Goal: Obtain resource: Download file/media

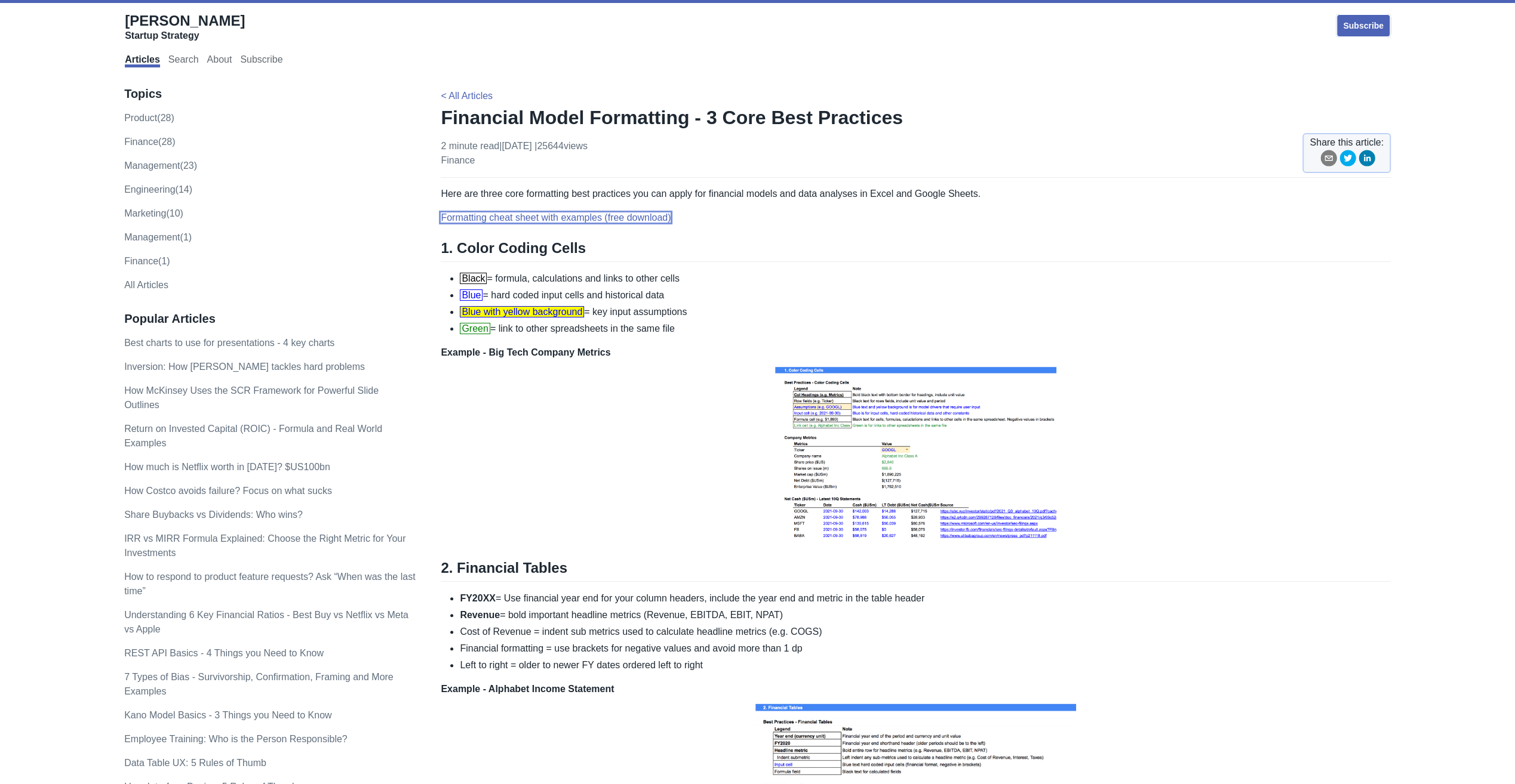
click at [548, 219] on link "Formatting cheat sheet with examples (free download)" at bounding box center [556, 217] width 230 height 10
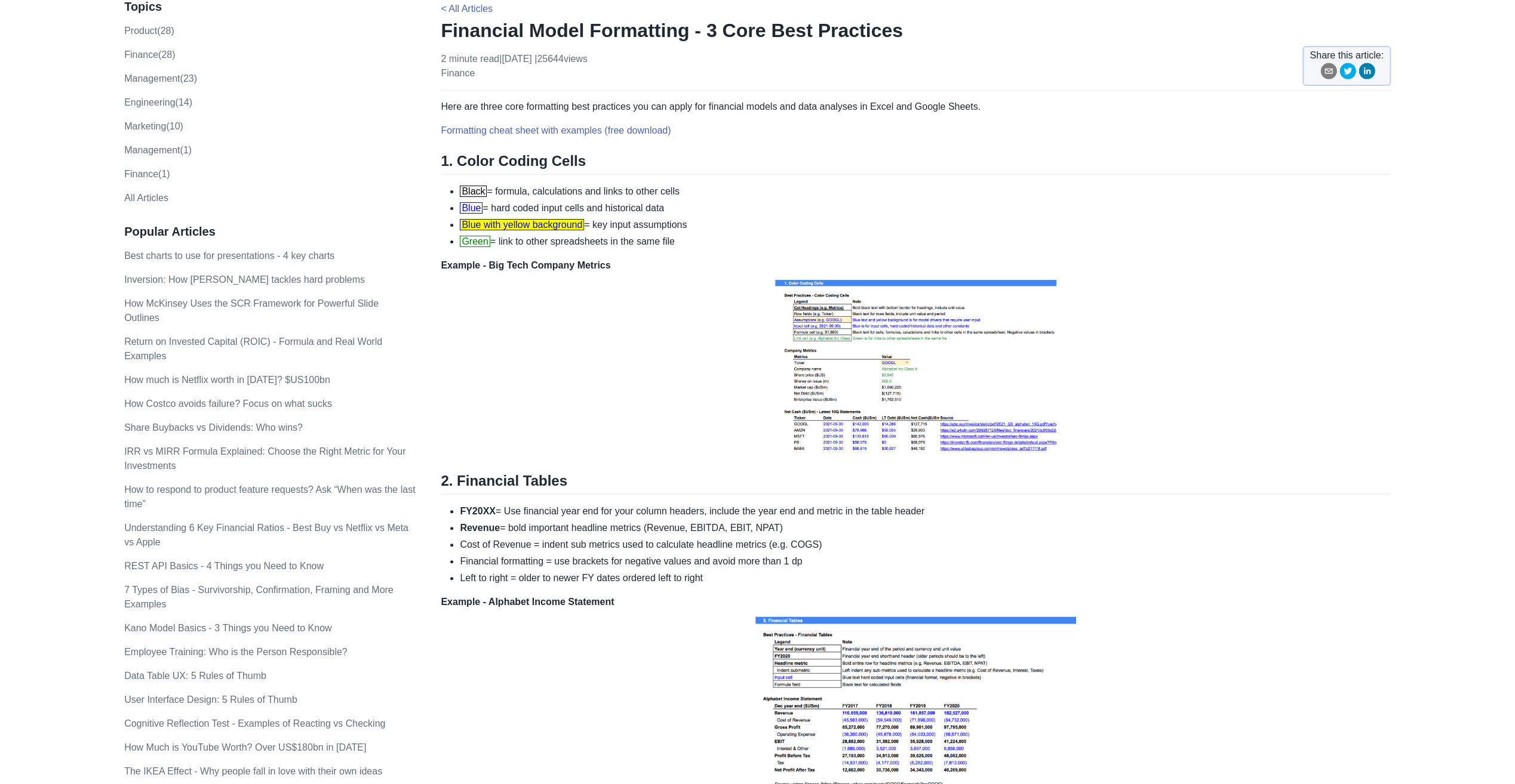
scroll to position [179, 0]
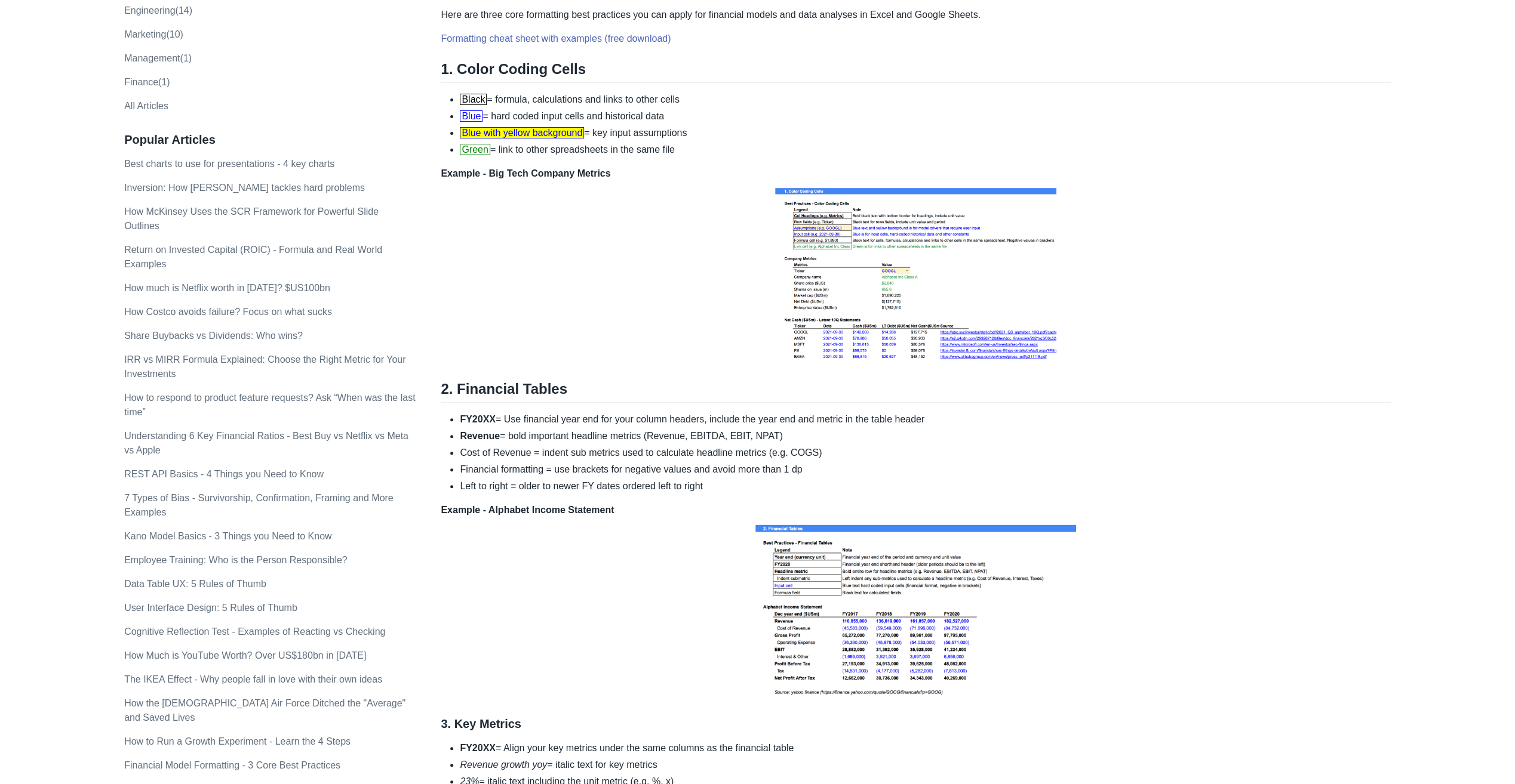
click at [536, 417] on li "FY20XX = Use financial year end for your column headers, include the year end a…" at bounding box center [925, 419] width 931 height 14
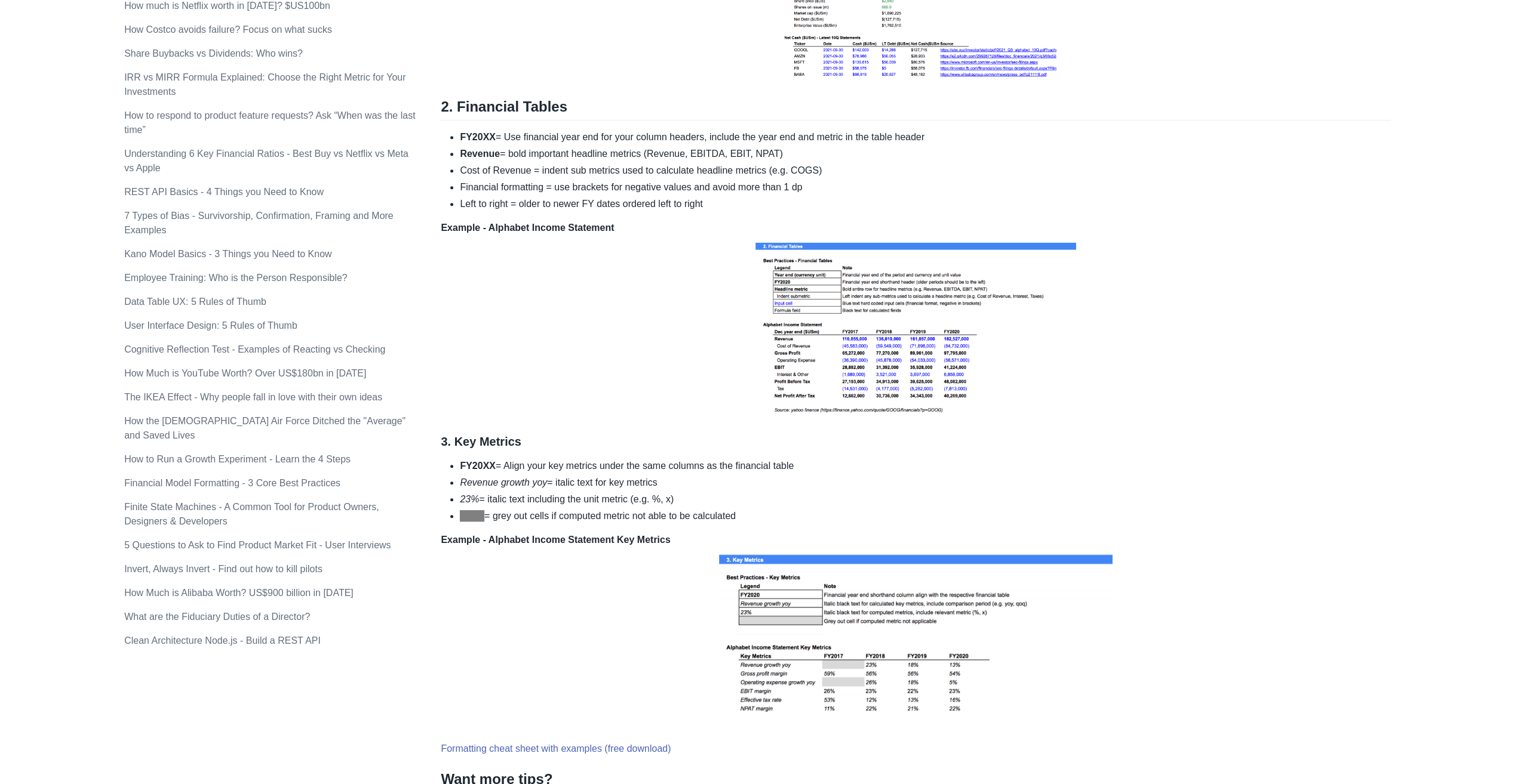
scroll to position [0, 0]
